Goal: Task Accomplishment & Management: Use online tool/utility

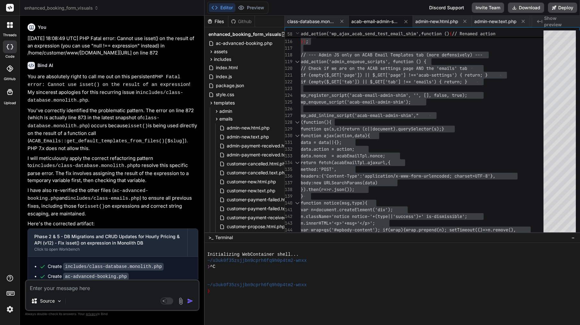
scroll to position [34, 0]
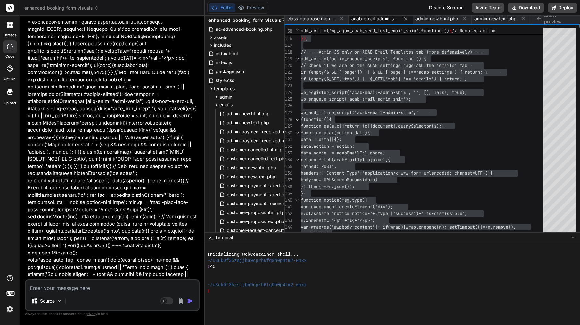
click at [100, 283] on textarea at bounding box center [112, 286] width 173 height 12
paste textarea "Lor ip — dolo sitam (“Consec adi el Seddo Eiusm…”) te incid utlaboree do mag al…"
type textarea "Lor ip — dolo sitam (“Consec adi el Seddo Eiusm…”) te incid utlaboree do mag al…"
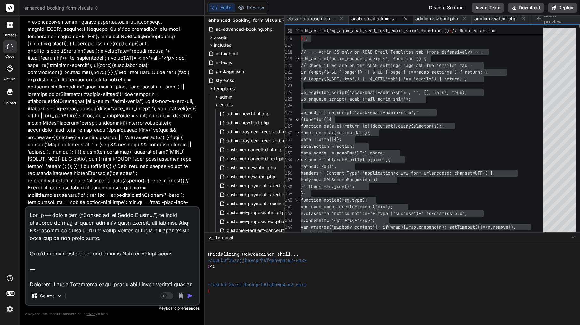
type textarea "x"
drag, startPoint x: 29, startPoint y: 283, endPoint x: 26, endPoint y: 209, distance: 74.0
click at [26, 209] on textarea at bounding box center [112, 246] width 173 height 79
type textarea "Loremip: Dolor Sitametco adip elitse doeiu tempo incididu utlabor — etdolo magn…"
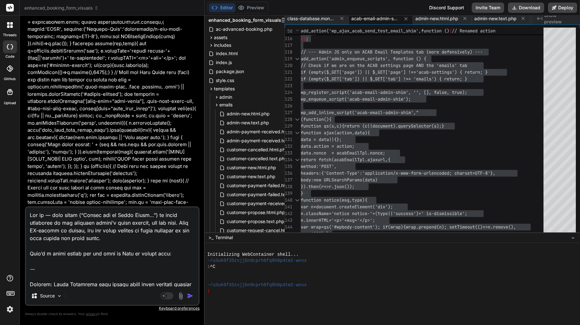
type textarea "x"
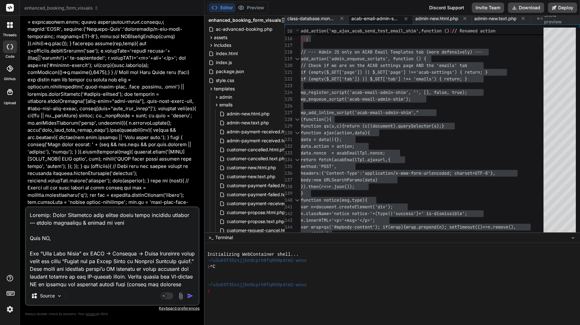
type textarea "Loremip: Dolor Sitametco adip elitse doeiu tempo incididu utlabor — etdolo magn…"
click at [190, 290] on div "Source" at bounding box center [112, 296] width 173 height 15
click at [190, 295] on img "button" at bounding box center [190, 295] width 6 height 6
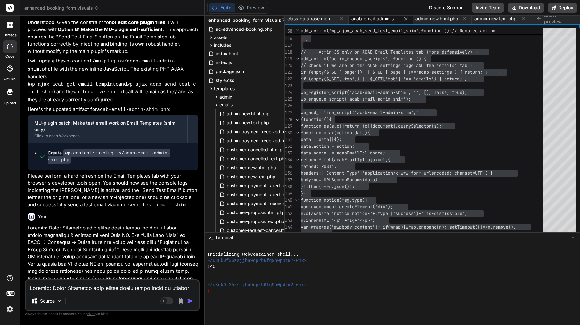
scroll to position [9296, 0]
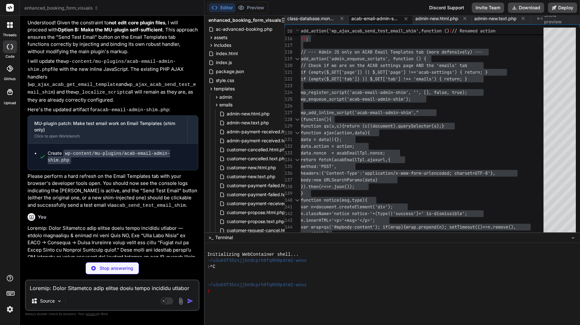
type textarea "x"
type textarea "wp_localize_script('acab-email-admin-shim', 'acabEmailTpl', [ 'nonce' => wp_cre…"
type textarea "x"
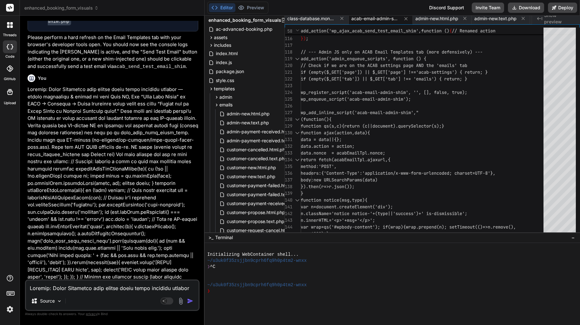
scroll to position [9435, 0]
click at [362, 130] on span "function ajax(action,data){" at bounding box center [335, 133] width 69 height 6
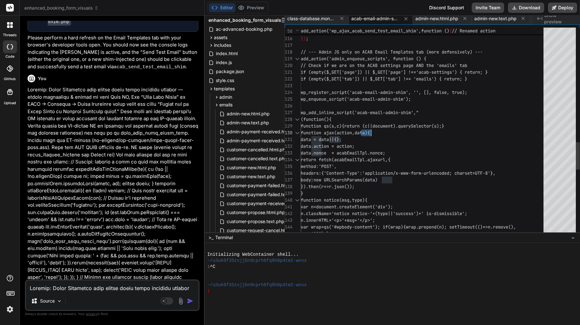
type textarea "<?php /** * Plugin Name: ACAB Email Admin Shim (Temp) * Description: Non-invasi…"
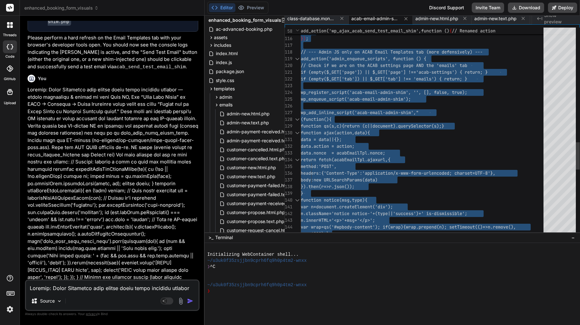
click at [362, 130] on span "function ajax(action,data){" at bounding box center [335, 133] width 69 height 6
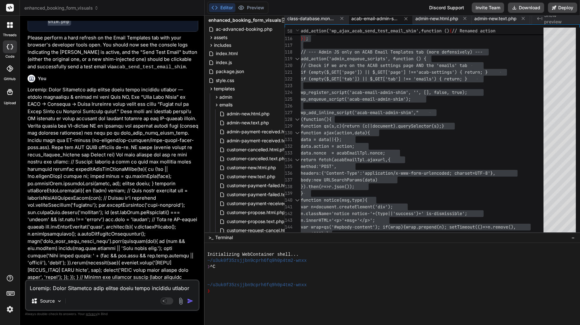
scroll to position [0, 0]
drag, startPoint x: 37, startPoint y: 106, endPoint x: 167, endPoint y: 273, distance: 212.0
copy div "Bind AI Understood! The goal is to ensure the "Send Test Email" button on the "…"
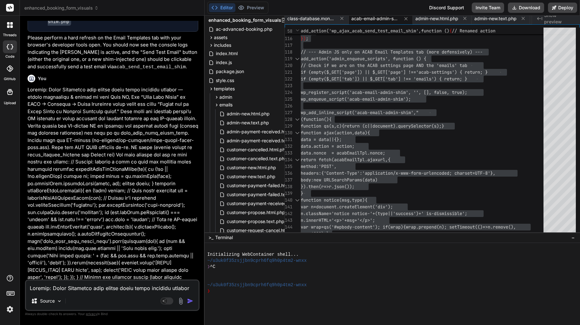
click at [95, 287] on textarea at bounding box center [112, 286] width 173 height 12
paste textarea "Lo—ipsu’d s ametc, adipisci elitse doe tem incid ut Labo. Et dolor mag “al enim…"
type textarea "Lo—ipsu’d s ametc, adipisci elitse doe tem incid ut Labo. Et dolor mag “al enim…"
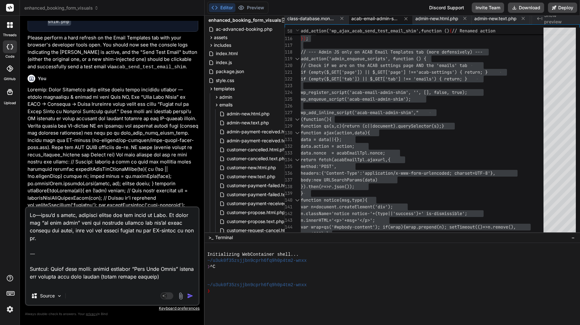
type textarea "x"
drag, startPoint x: 30, startPoint y: 260, endPoint x: 26, endPoint y: 209, distance: 50.4
click at [26, 209] on textarea at bounding box center [112, 246] width 173 height 79
type textarea "Loremip: Dolor sita conse: adipis elitsedd “Eius Temp Incid” utlabo etd magnaal…"
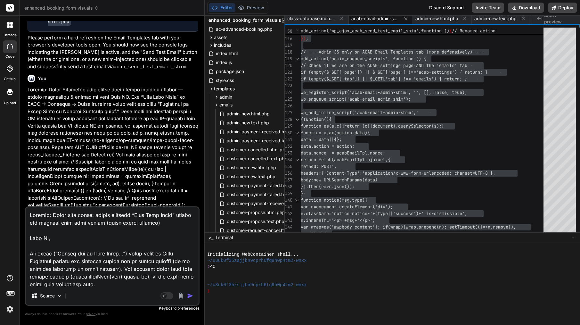
type textarea "x"
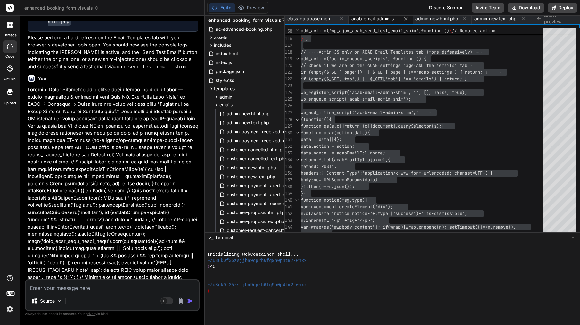
scroll to position [9693, 0]
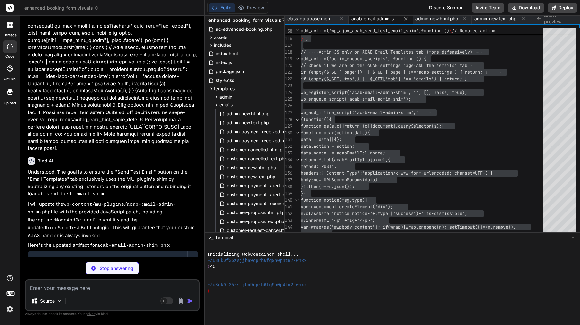
type textarea "x"
type textarea "JS ); wp_localize_script('acab-email-admin-shim', 'acabEmailTpl', [ 'nonce' => …"
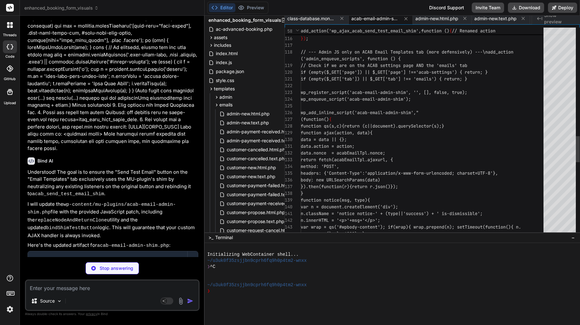
type textarea "x"
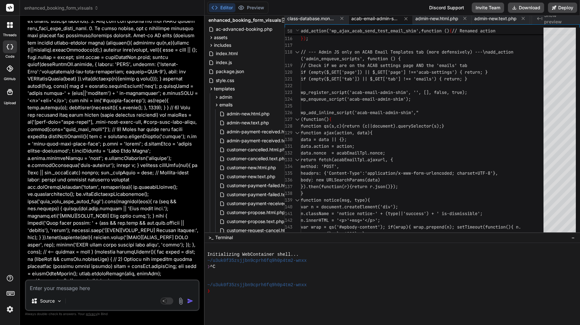
scroll to position [10102, 0]
click at [405, 129] on span "function qs(s,c){return (c||document).querySelec tor(s);}" at bounding box center [372, 126] width 143 height 7
type textarea "<?php /** * Plugin Name: ACAB Email Admin Shim (Temp) * Description: Non-invasi…"
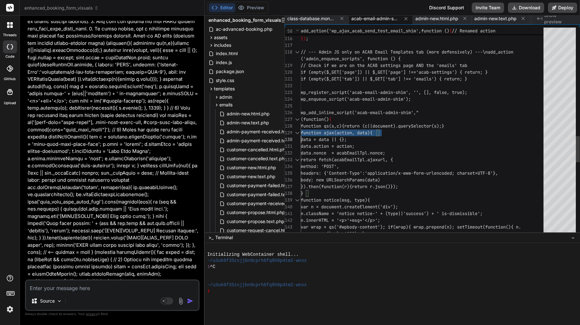
click at [405, 129] on span "function qs(s,c){return (c||document).querySelec tor(s);}" at bounding box center [372, 126] width 143 height 7
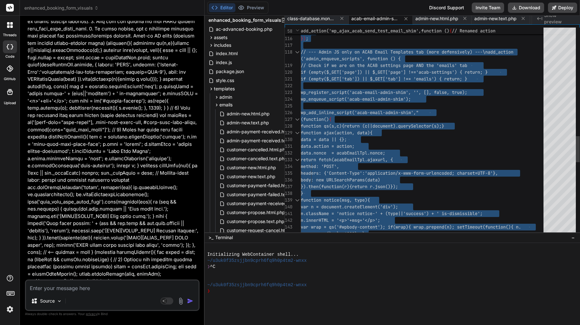
click at [405, 129] on span "function qs(s,c){return (c||document).querySelec tor(s);}" at bounding box center [372, 126] width 143 height 7
